Goal: Task Accomplishment & Management: Complete application form

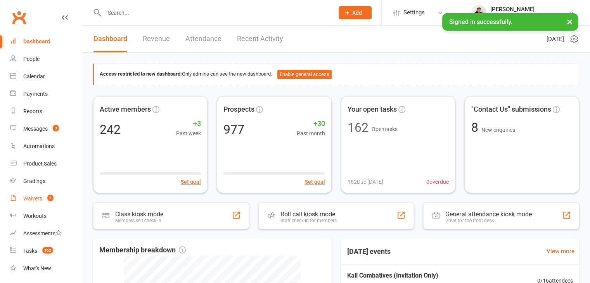
click at [31, 196] on div "Waivers" at bounding box center [32, 199] width 19 height 6
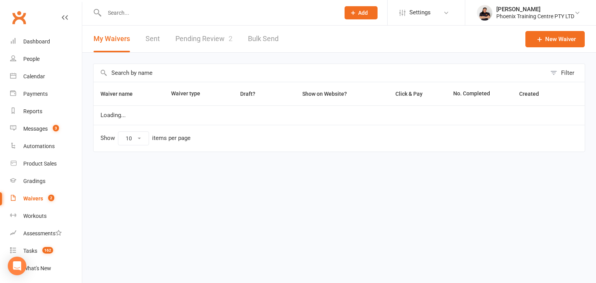
click at [198, 45] on link "Pending Review 2" at bounding box center [203, 39] width 57 height 27
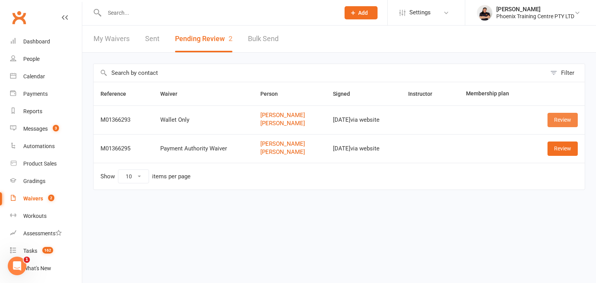
click at [554, 118] on link "Review" at bounding box center [562, 120] width 30 height 14
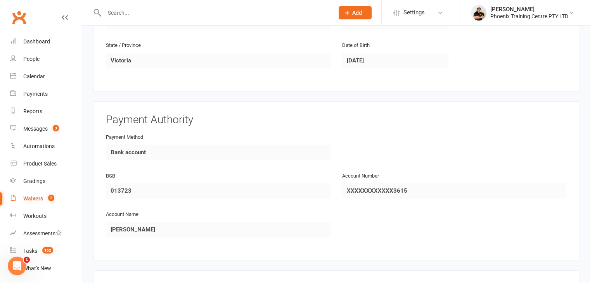
scroll to position [697, 0]
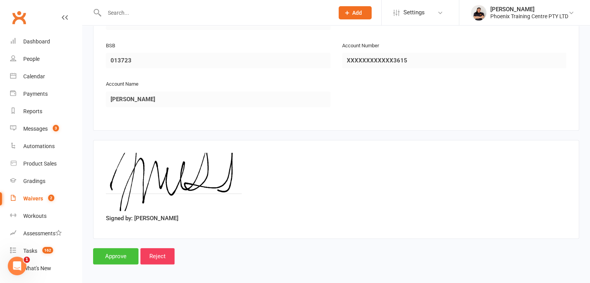
click at [115, 253] on input "Approve" at bounding box center [115, 256] width 45 height 16
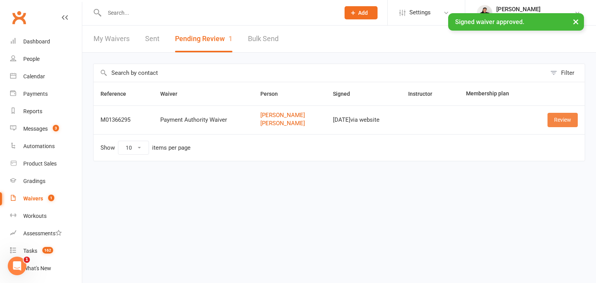
click at [559, 123] on link "Review" at bounding box center [562, 120] width 30 height 14
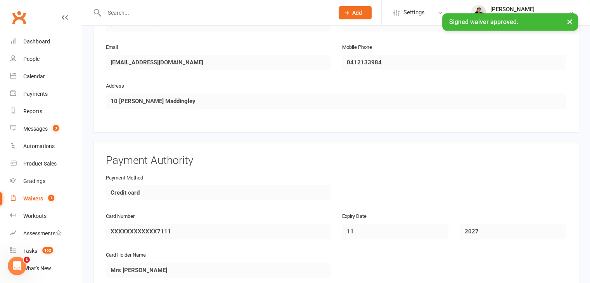
scroll to position [868, 0]
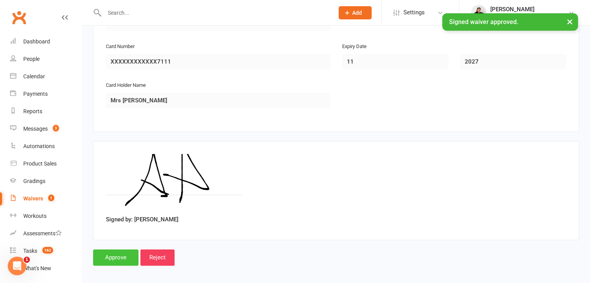
click at [106, 250] on input "Approve" at bounding box center [115, 257] width 45 height 16
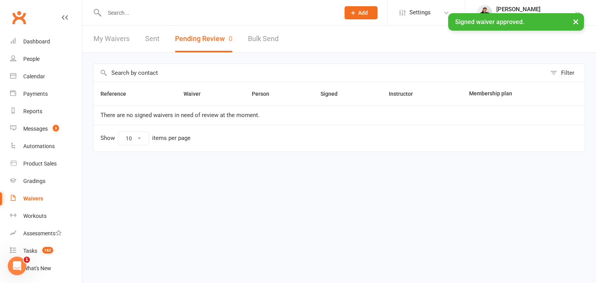
click at [131, 13] on div "× Signed waiver approved." at bounding box center [293, 13] width 586 height 0
click at [143, 13] on div "× Signed waiver approved." at bounding box center [293, 13] width 586 height 0
click at [242, 13] on input "text" at bounding box center [218, 12] width 232 height 11
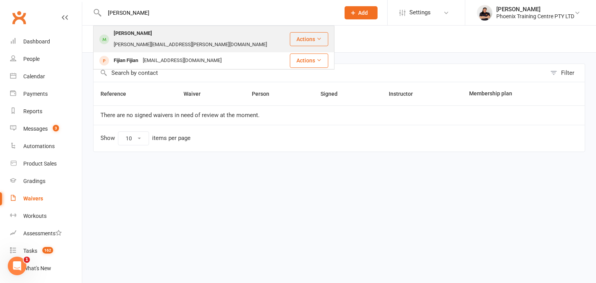
type input "[PERSON_NAME]"
click at [175, 39] on div "[PERSON_NAME][EMAIL_ADDRESS][PERSON_NAME][DOMAIN_NAME]" at bounding box center [190, 44] width 158 height 11
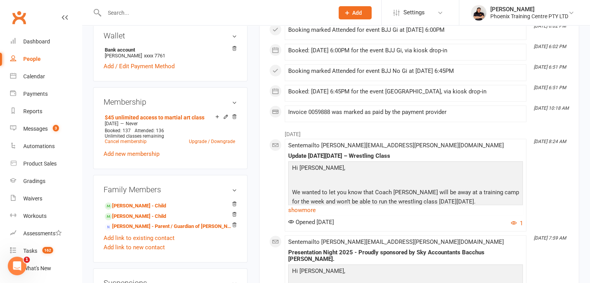
scroll to position [310, 0]
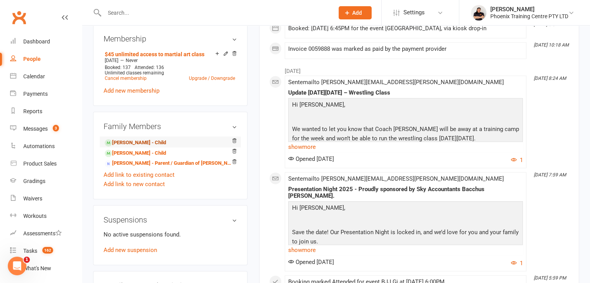
click at [125, 139] on link "[PERSON_NAME] - Child" at bounding box center [135, 143] width 61 height 8
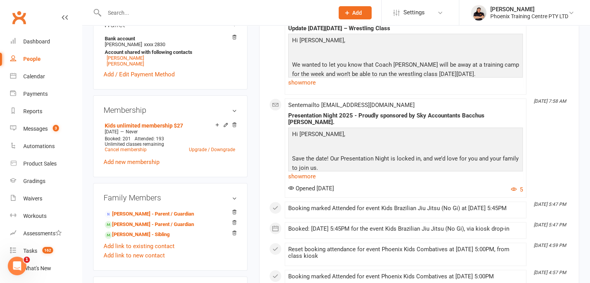
scroll to position [310, 0]
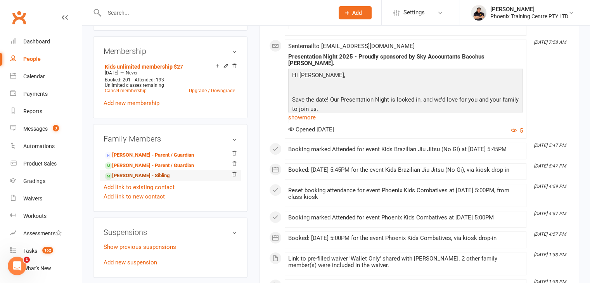
click at [140, 180] on link "[PERSON_NAME] - Sibling" at bounding box center [137, 176] width 65 height 8
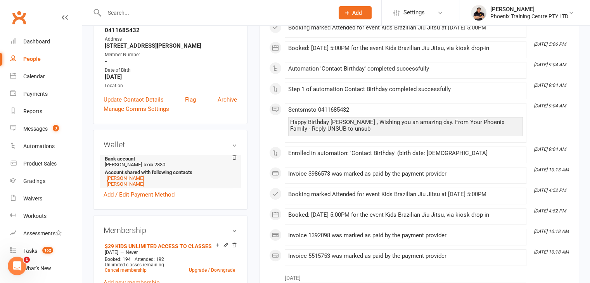
scroll to position [155, 0]
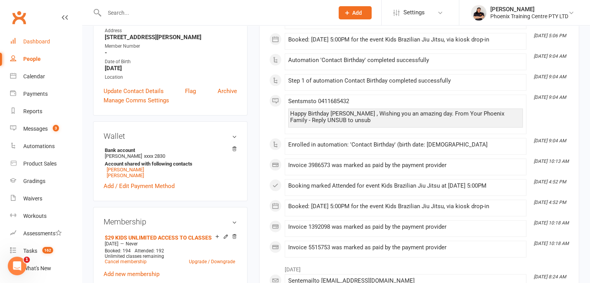
click at [35, 42] on div "Dashboard" at bounding box center [36, 41] width 27 height 6
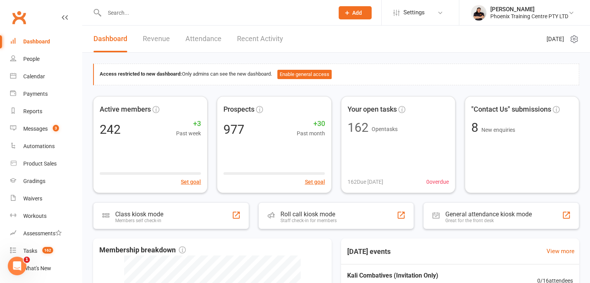
click at [360, 14] on span "Add" at bounding box center [357, 13] width 10 height 6
click at [353, 15] on span "Add" at bounding box center [357, 13] width 10 height 6
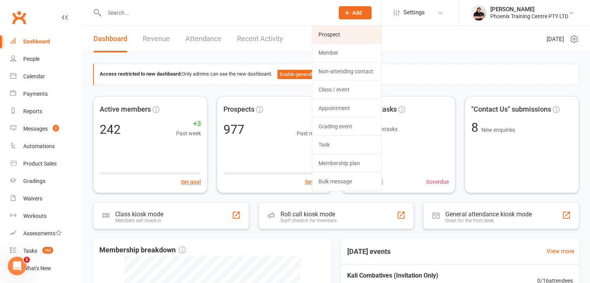
click at [338, 38] on link "Prospect" at bounding box center [346, 35] width 69 height 18
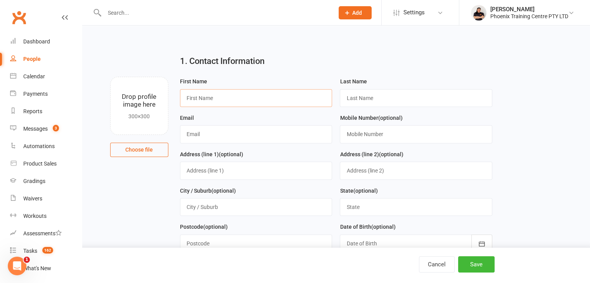
click at [192, 99] on input "text" at bounding box center [256, 98] width 152 height 18
type input "Emmaleigh"
click at [412, 96] on input "text" at bounding box center [416, 98] width 152 height 18
type input "[PERSON_NAME]"
click at [229, 132] on input "text" at bounding box center [256, 134] width 152 height 18
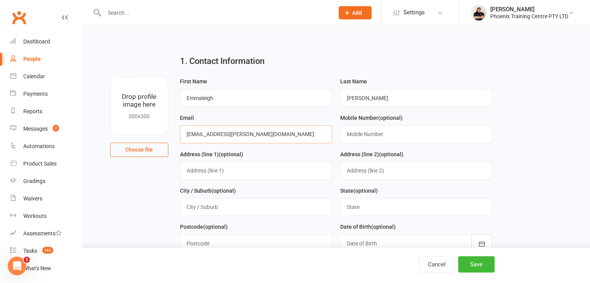
type input "[EMAIL_ADDRESS][PERSON_NAME][DOMAIN_NAME]"
drag, startPoint x: 216, startPoint y: 97, endPoint x: 174, endPoint y: 101, distance: 42.1
click at [174, 101] on div "First Name [PERSON_NAME] Last Name [PERSON_NAME] Email [PERSON_NAME][EMAIL_ADDR…" at bounding box center [336, 204] width 324 height 255
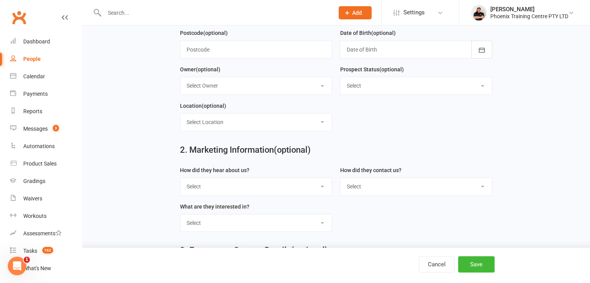
scroll to position [327, 0]
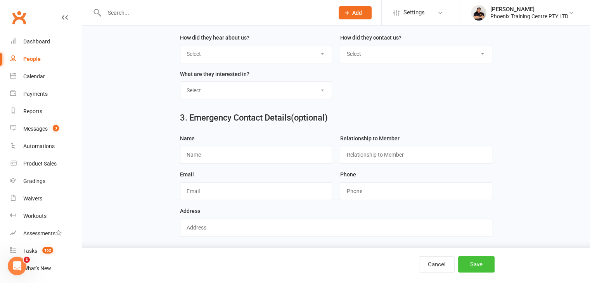
type input "[PERSON_NAME]"
click at [478, 264] on button "Save" at bounding box center [476, 264] width 36 height 16
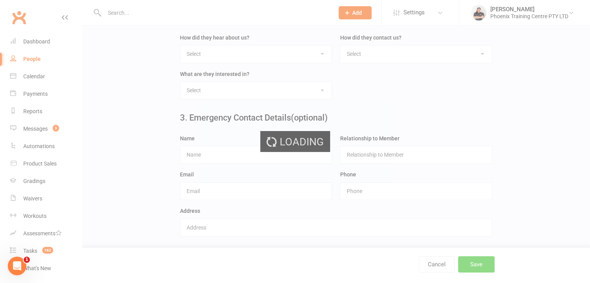
scroll to position [0, 0]
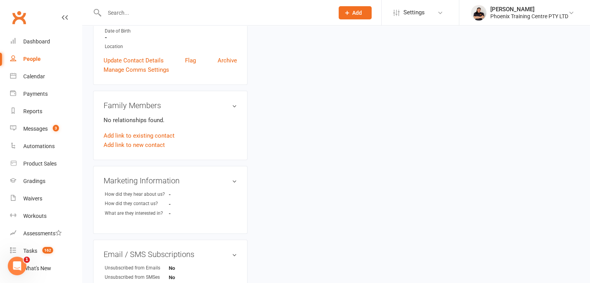
scroll to position [169, 0]
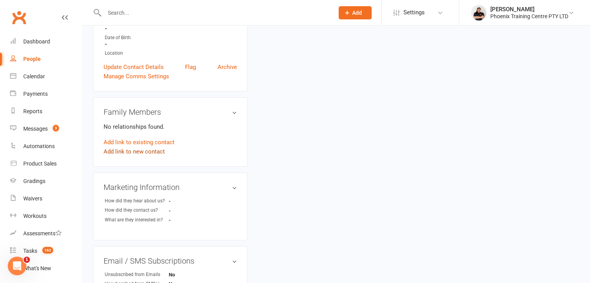
click at [138, 147] on link "Add link to new contact" at bounding box center [134, 151] width 61 height 9
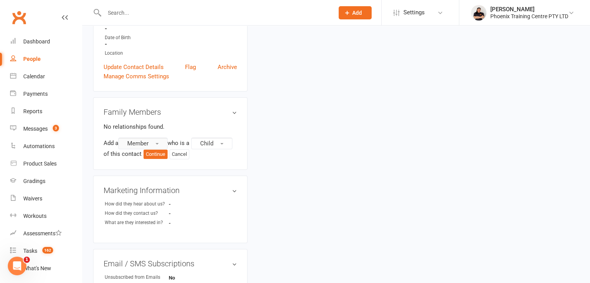
click at [160, 139] on button "Member" at bounding box center [142, 144] width 49 height 12
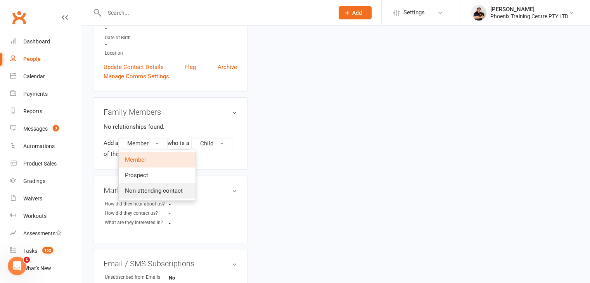
drag, startPoint x: 154, startPoint y: 182, endPoint x: 177, endPoint y: 165, distance: 28.8
click at [154, 187] on span "Non-attending contact" at bounding box center [154, 190] width 58 height 7
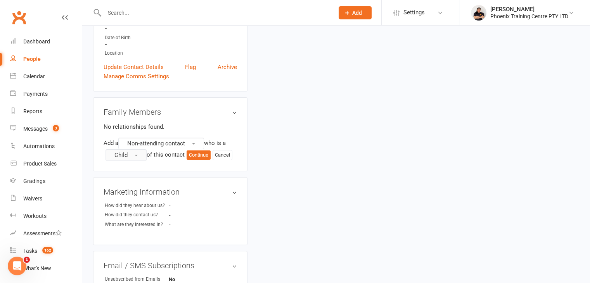
click at [130, 150] on button "Child" at bounding box center [126, 155] width 41 height 12
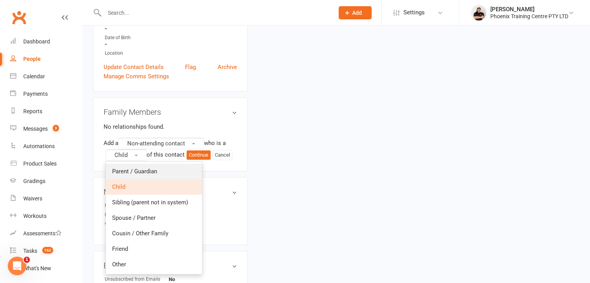
click at [127, 168] on span "Parent / Guardian" at bounding box center [134, 171] width 45 height 7
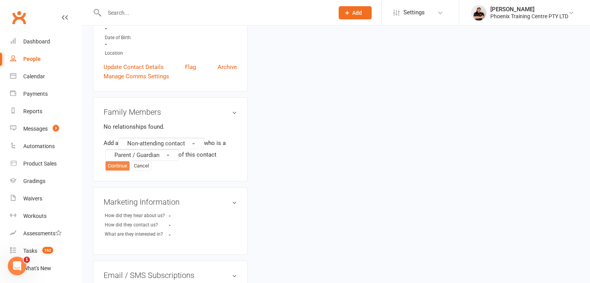
click at [119, 161] on button "Continue" at bounding box center [118, 165] width 24 height 9
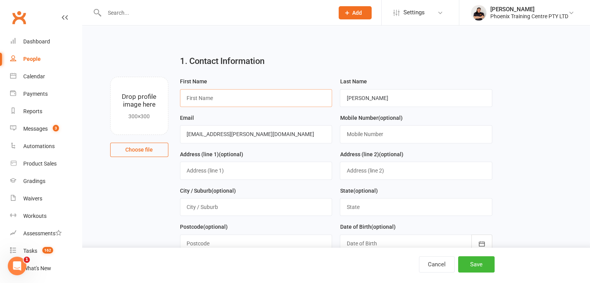
click at [196, 99] on input "text" at bounding box center [256, 98] width 152 height 18
type input "Emmaleigh"
click at [473, 264] on button "Save" at bounding box center [476, 264] width 36 height 16
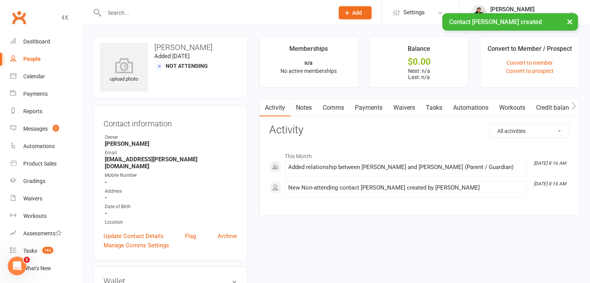
click at [400, 110] on link "Waivers" at bounding box center [404, 108] width 33 height 18
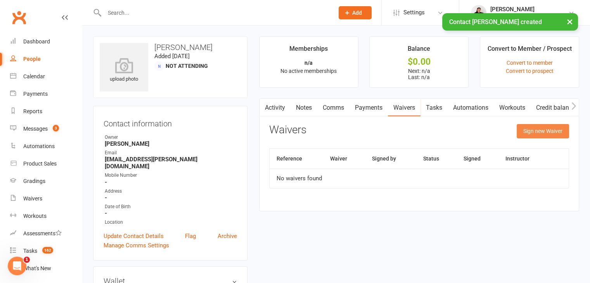
click at [533, 127] on button "Sign new Waiver" at bounding box center [543, 131] width 52 height 14
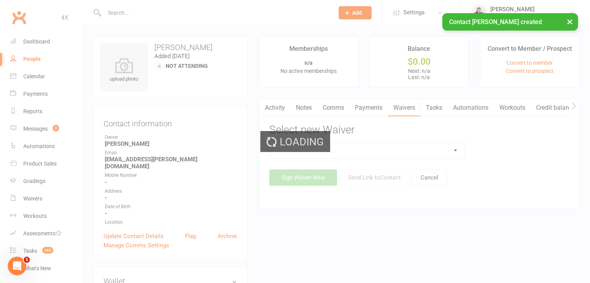
click at [456, 147] on div "Loading" at bounding box center [295, 141] width 590 height 283
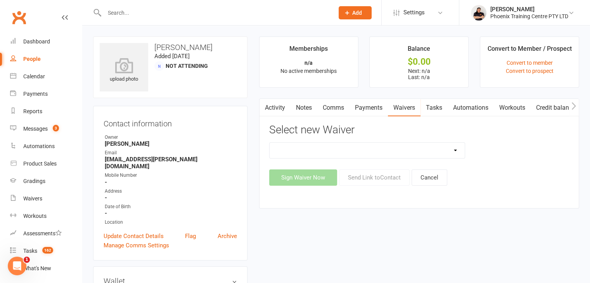
click at [452, 151] on select "General Waiver Paid Trial Payment Authority Waiver PERSONAL TRAINING PACKAGE pr…" at bounding box center [368, 151] width 196 height 16
select select "7011"
click at [270, 143] on select "General Waiver Paid Trial Payment Authority Waiver PERSONAL TRAINING PACKAGE pr…" at bounding box center [368, 151] width 196 height 16
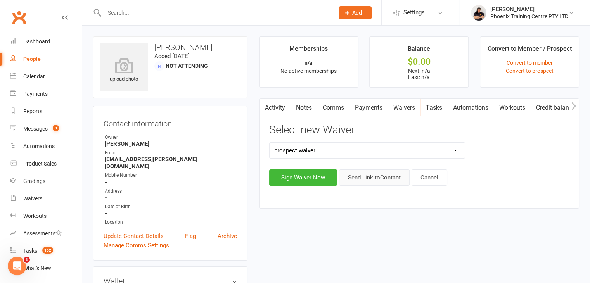
click at [367, 176] on button "Send Link to Contact" at bounding box center [374, 178] width 71 height 16
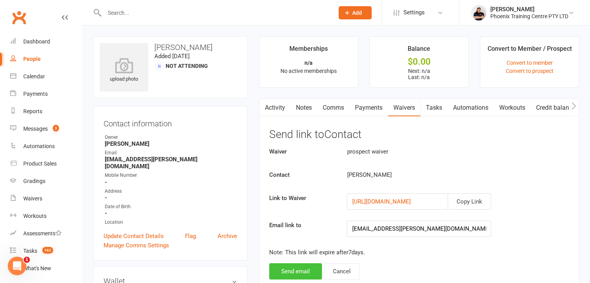
click at [280, 269] on button "Send email" at bounding box center [295, 271] width 53 height 16
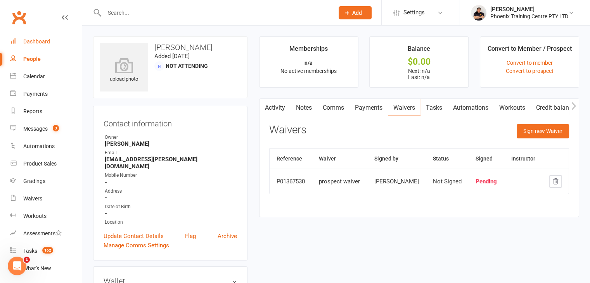
click at [37, 39] on div "Dashboard" at bounding box center [36, 41] width 27 height 6
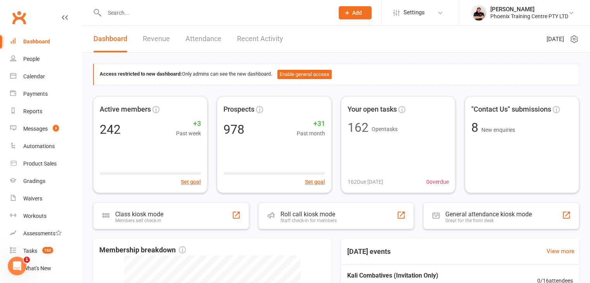
click at [156, 10] on input "text" at bounding box center [215, 12] width 227 height 11
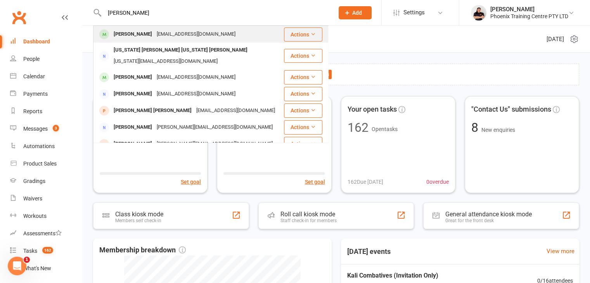
type input "[PERSON_NAME]"
click at [165, 38] on div "[EMAIL_ADDRESS][DOMAIN_NAME]" at bounding box center [195, 34] width 83 height 11
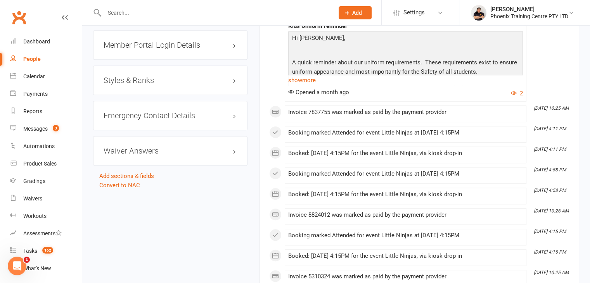
scroll to position [621, 0]
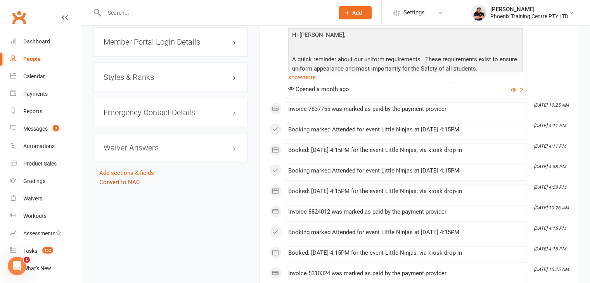
click at [133, 185] on link "Convert to NAC" at bounding box center [119, 182] width 41 height 7
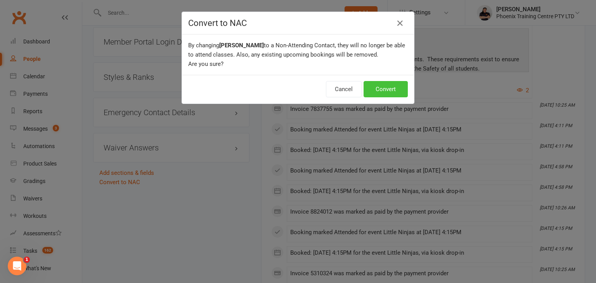
click at [387, 90] on button "Convert" at bounding box center [386, 89] width 44 height 16
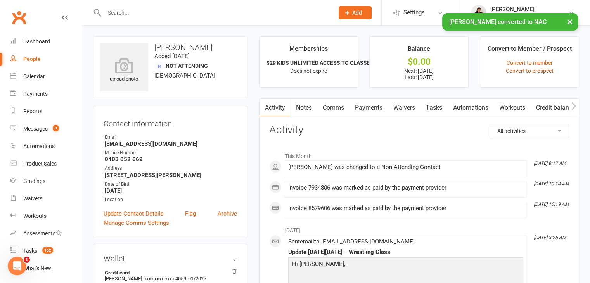
click at [520, 70] on link "Convert to prospect" at bounding box center [530, 71] width 48 height 6
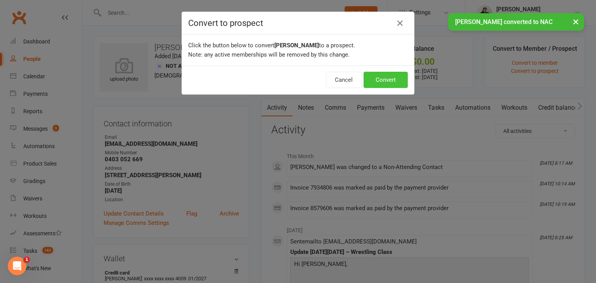
click at [379, 76] on button "Convert" at bounding box center [386, 80] width 44 height 16
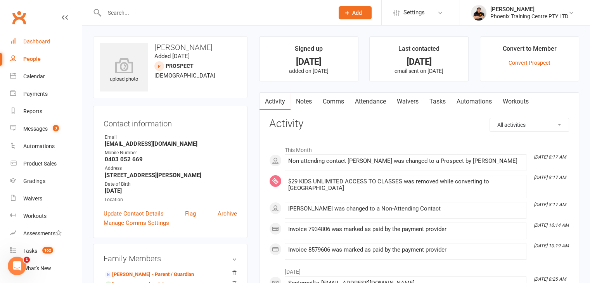
click at [36, 40] on div "Dashboard" at bounding box center [36, 41] width 27 height 6
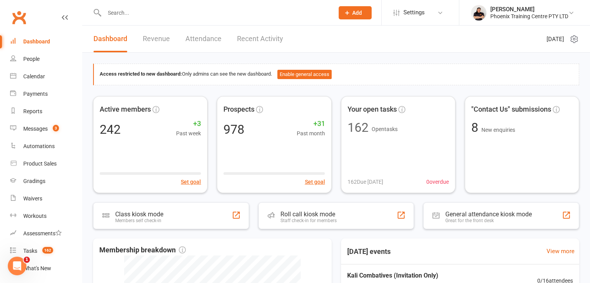
click at [176, 16] on input "text" at bounding box center [215, 12] width 227 height 11
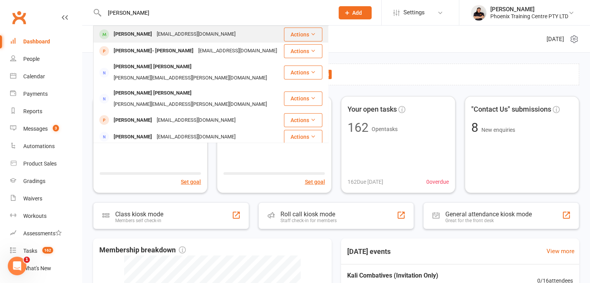
type input "[PERSON_NAME]"
click at [165, 32] on div "[EMAIL_ADDRESS][DOMAIN_NAME]" at bounding box center [195, 34] width 83 height 11
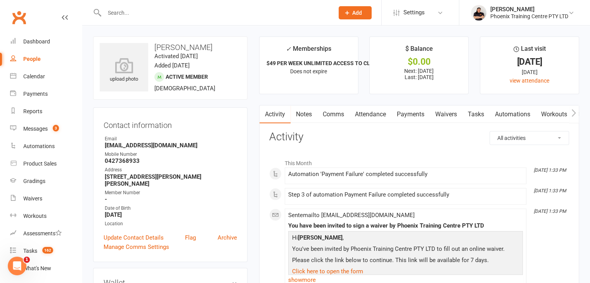
click at [398, 112] on link "Payments" at bounding box center [411, 115] width 38 height 18
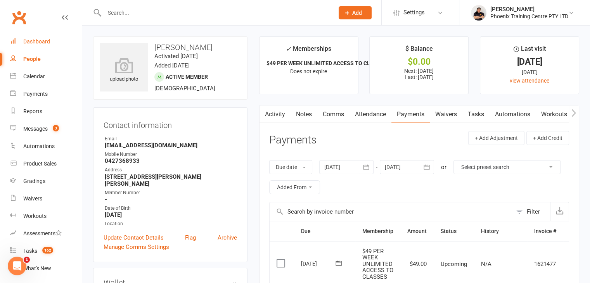
click at [29, 41] on div "Dashboard" at bounding box center [36, 41] width 27 height 6
